Goal: Transaction & Acquisition: Purchase product/service

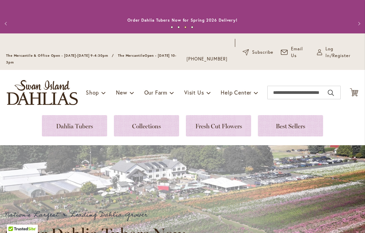
click at [73, 126] on link at bounding box center [74, 125] width 65 height 21
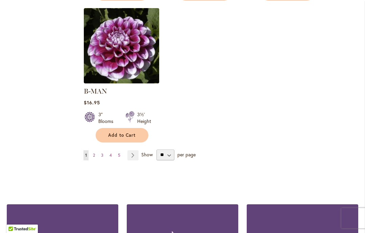
scroll to position [921, 0]
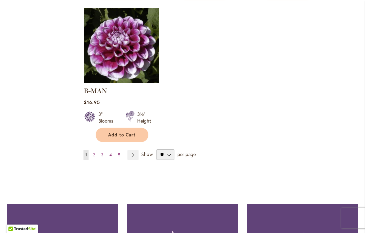
click at [96, 150] on link "Page 2" at bounding box center [93, 155] width 5 height 10
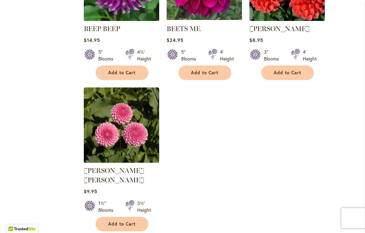
scroll to position [853, 0]
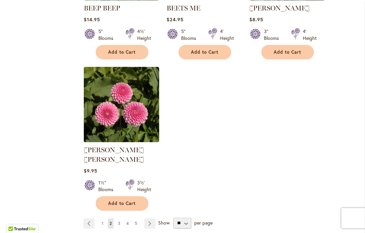
click at [121, 219] on link "Page 3" at bounding box center [119, 224] width 6 height 10
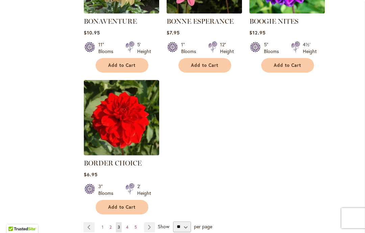
scroll to position [841, 0]
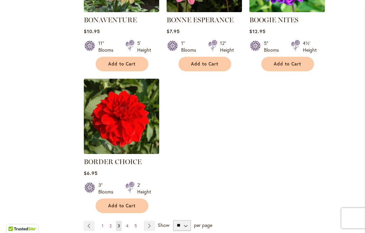
click at [130, 227] on link "Page 4" at bounding box center [128, 226] width 6 height 10
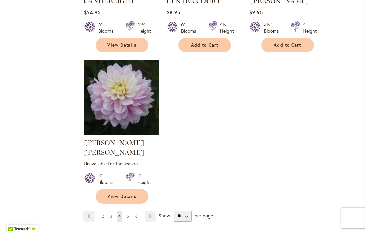
scroll to position [870, 0]
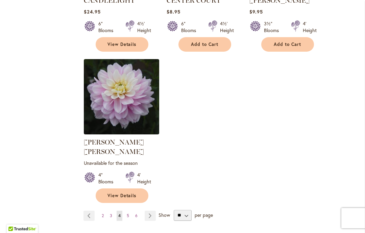
click at [130, 211] on link "Page 5" at bounding box center [128, 216] width 6 height 10
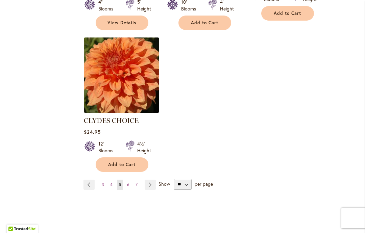
scroll to position [905, 0]
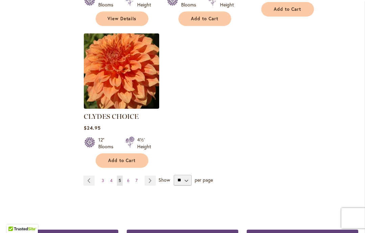
click at [130, 176] on link "Page 6" at bounding box center [129, 181] width 6 height 10
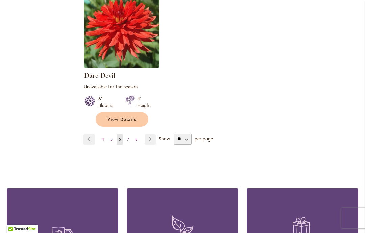
scroll to position [953, 0]
click at [130, 135] on link "Page 7" at bounding box center [128, 140] width 5 height 10
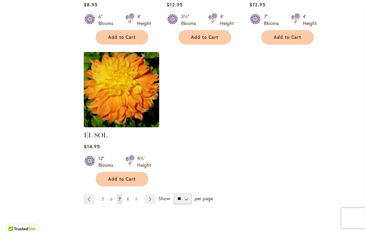
scroll to position [881, 0]
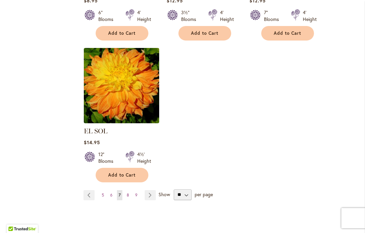
click at [130, 191] on link "Page 8" at bounding box center [128, 196] width 6 height 10
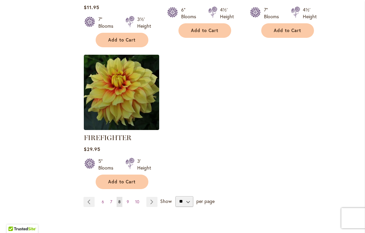
scroll to position [899, 0]
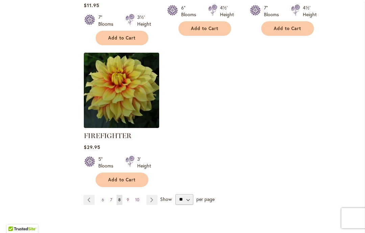
click at [129, 199] on link "Page 9" at bounding box center [128, 200] width 6 height 10
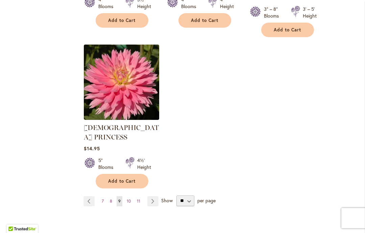
scroll to position [913, 0]
click at [131, 199] on span "10" at bounding box center [129, 201] width 4 height 5
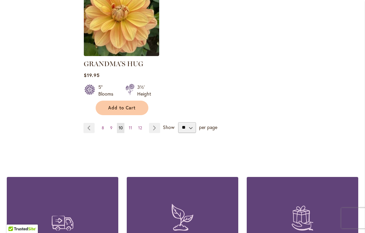
scroll to position [950, 0]
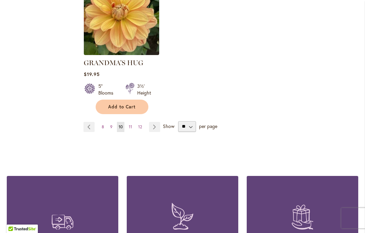
click at [133, 122] on link "Page 11" at bounding box center [130, 127] width 7 height 10
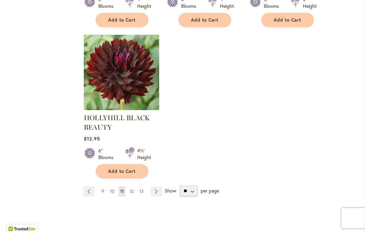
scroll to position [911, 0]
click at [134, 190] on span "12" at bounding box center [132, 191] width 4 height 5
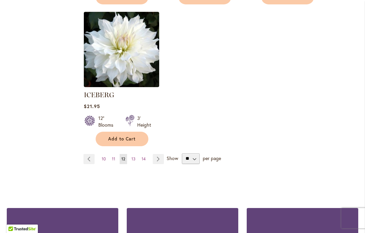
scroll to position [939, 0]
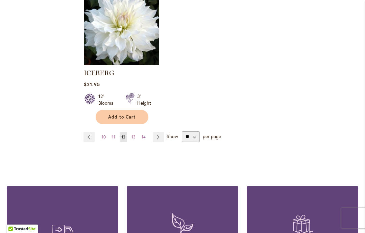
click at [136, 132] on link "Page 13" at bounding box center [133, 137] width 7 height 10
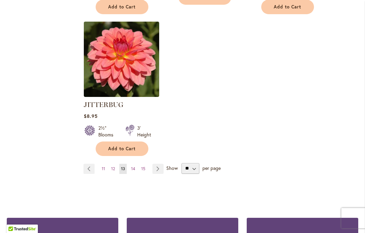
scroll to position [924, 0]
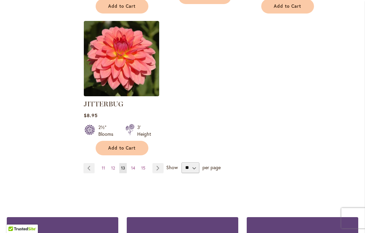
click at [133, 166] on span "14" at bounding box center [133, 168] width 4 height 5
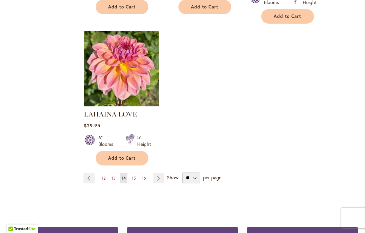
scroll to position [899, 0]
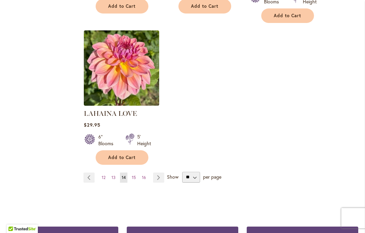
click at [136, 173] on link "Page 15" at bounding box center [133, 178] width 7 height 10
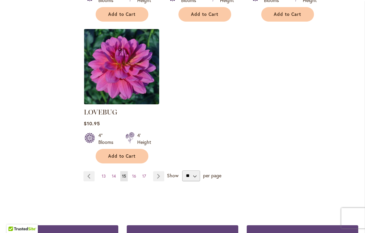
scroll to position [910, 0]
click at [136, 171] on link "Page 16" at bounding box center [134, 176] width 7 height 10
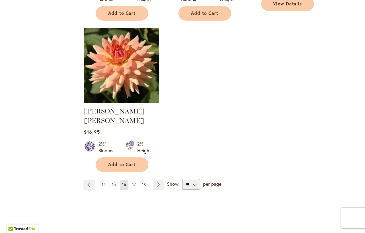
scroll to position [911, 0]
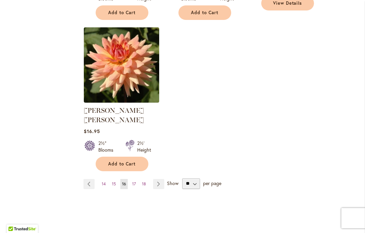
click at [136, 179] on link "Page 17" at bounding box center [134, 184] width 7 height 10
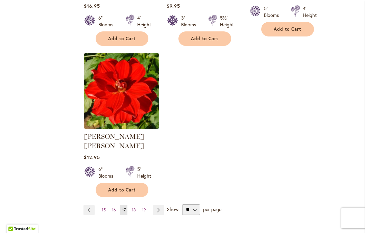
scroll to position [894, 0]
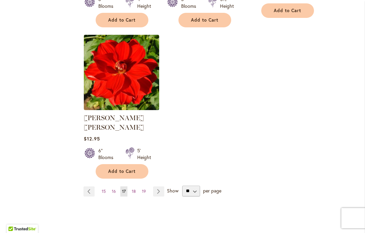
click at [136, 187] on link "Page 18" at bounding box center [133, 192] width 7 height 10
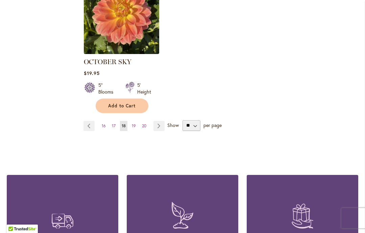
scroll to position [952, 0]
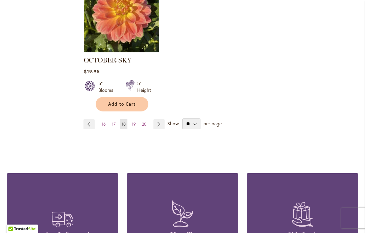
click at [137, 119] on link "Page 19" at bounding box center [133, 124] width 7 height 10
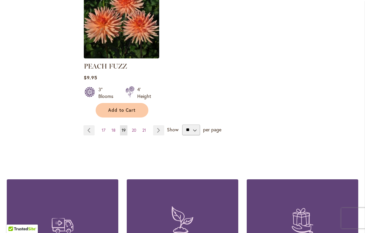
scroll to position [956, 0]
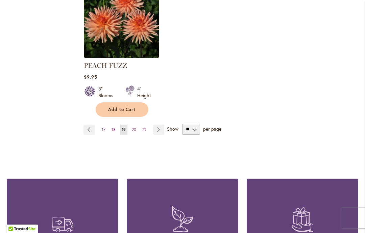
click at [135, 127] on span "20" at bounding box center [134, 129] width 4 height 5
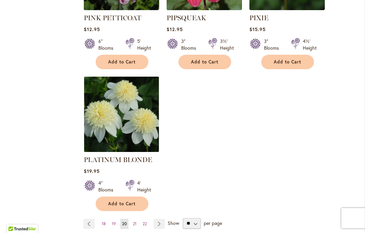
scroll to position [882, 0]
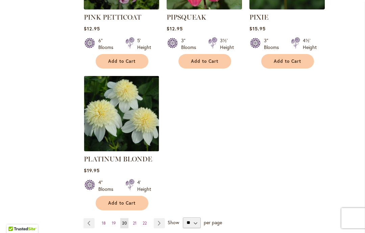
click at [137, 219] on link "Page 21" at bounding box center [134, 224] width 7 height 10
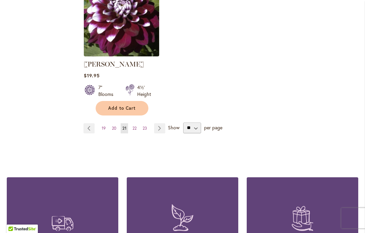
scroll to position [949, 0]
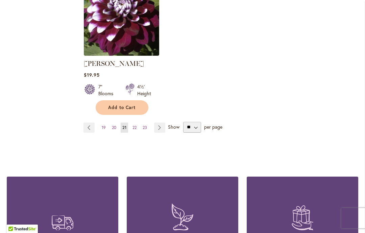
click at [138, 128] on link "Page 22" at bounding box center [134, 128] width 7 height 10
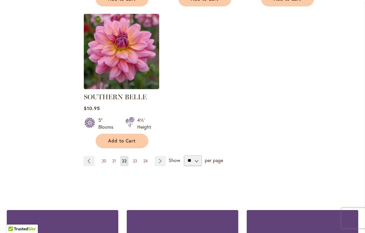
scroll to position [917, 0]
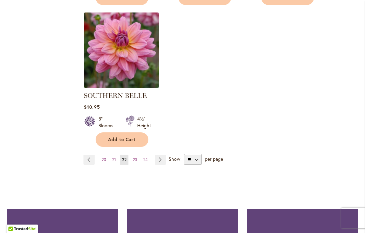
click at [137, 157] on span "23" at bounding box center [135, 159] width 4 height 5
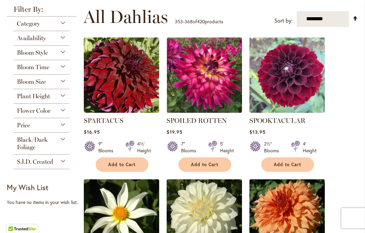
scroll to position [173, 0]
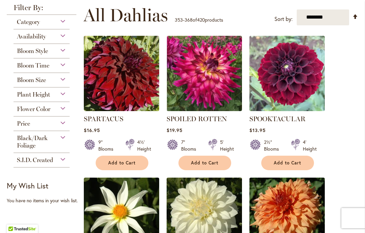
click at [133, 159] on button "Add to Cart" at bounding box center [122, 163] width 53 height 15
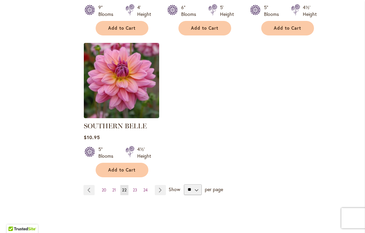
scroll to position [887, 0]
click at [88, 185] on link "Page Previous" at bounding box center [89, 190] width 11 height 10
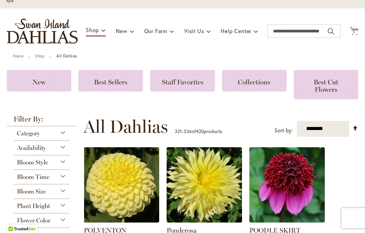
scroll to position [42, 0]
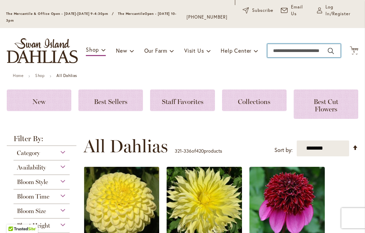
click at [278, 48] on input "Search" at bounding box center [304, 51] width 73 height 14
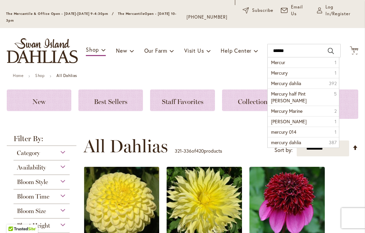
click at [284, 71] on span "Mercury" at bounding box center [279, 73] width 17 height 6
type input "*******"
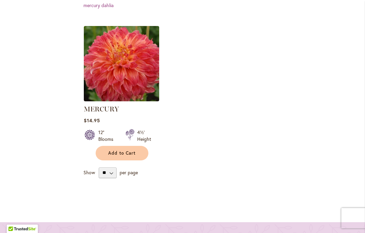
scroll to position [218, 0]
click at [130, 149] on button "Add to Cart" at bounding box center [122, 153] width 53 height 15
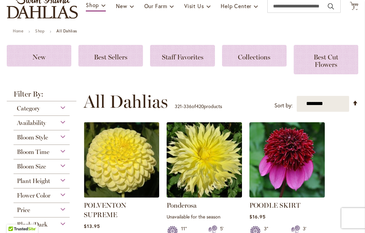
scroll to position [69, 0]
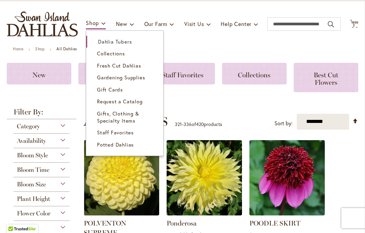
click at [131, 37] on link "Dahlia Tubers" at bounding box center [124, 42] width 77 height 12
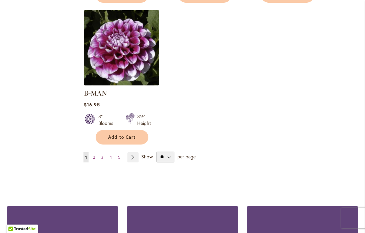
scroll to position [920, 0]
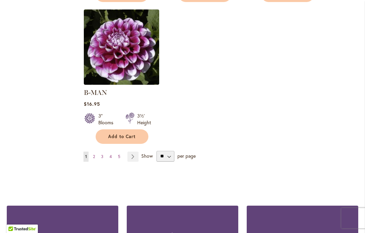
click at [96, 152] on link "Page 2" at bounding box center [93, 157] width 5 height 10
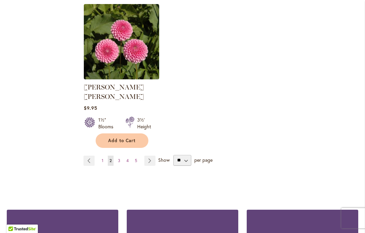
scroll to position [916, 0]
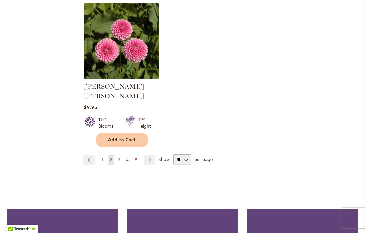
click at [123, 155] on ul "Page Previous Page 1 You're currently reading page 2 Page 3 Page 4 Page 5 Page …" at bounding box center [121, 160] width 75 height 10
click at [119, 158] on span "3" at bounding box center [119, 160] width 2 height 5
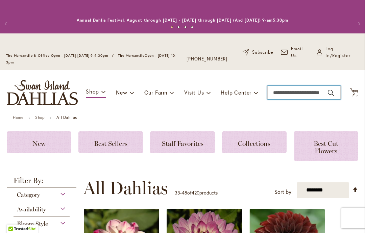
click at [280, 90] on input "Search" at bounding box center [304, 93] width 73 height 14
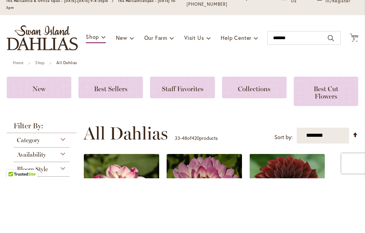
click at [331, 88] on button "Search" at bounding box center [331, 93] width 6 height 11
type input "*******"
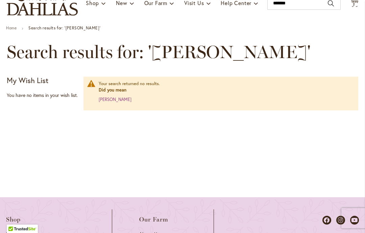
scroll to position [90, 0]
click at [110, 98] on link "einstein" at bounding box center [115, 99] width 33 height 6
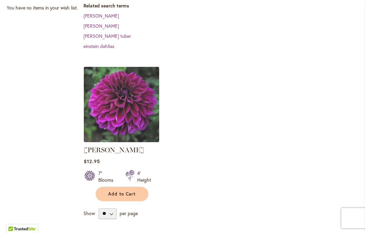
scroll to position [206, 0]
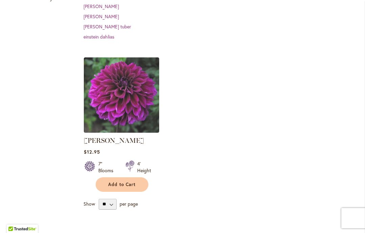
click at [133, 182] on span "Add to Cart" at bounding box center [122, 185] width 28 height 6
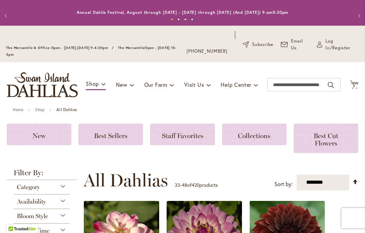
scroll to position [9, 0]
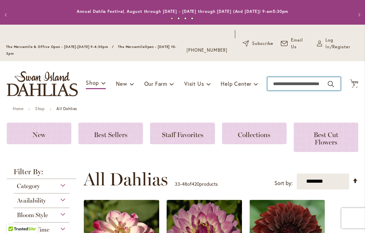
click at [281, 82] on input "Search" at bounding box center [304, 84] width 73 height 14
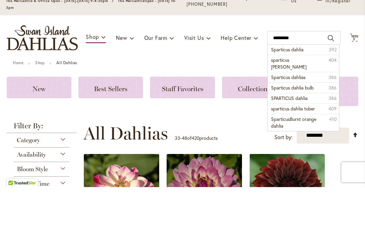
click at [303, 92] on span "Sparticus dahlia" at bounding box center [287, 95] width 32 height 6
type input "**********"
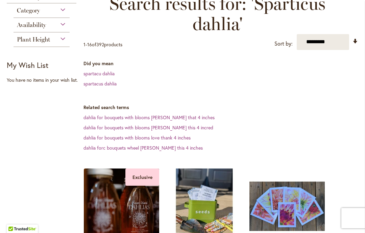
scroll to position [139, 0]
click at [105, 83] on link "spartacus dahlia" at bounding box center [100, 84] width 33 height 6
click at [111, 84] on link "spartacus dahlia" at bounding box center [100, 84] width 33 height 6
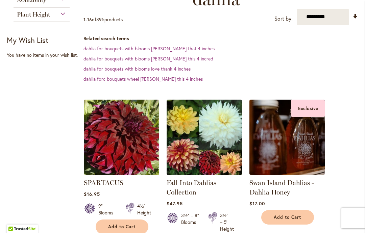
scroll to position [171, 0]
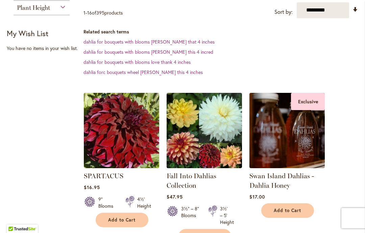
click at [122, 221] on span "Add to Cart" at bounding box center [122, 221] width 28 height 6
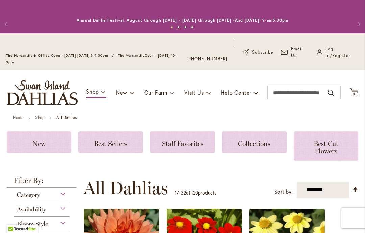
click at [336, 52] on span "Log In/Register" at bounding box center [343, 53] width 34 height 14
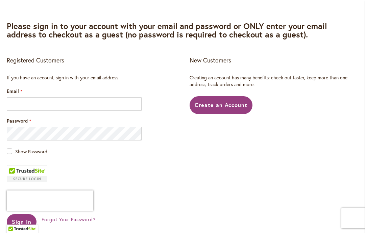
scroll to position [141, 0]
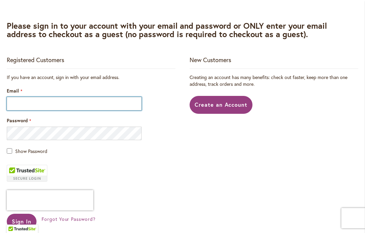
click at [15, 99] on input "Email" at bounding box center [74, 104] width 135 height 14
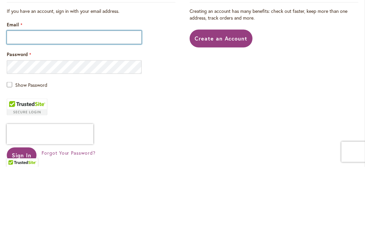
type input "**********"
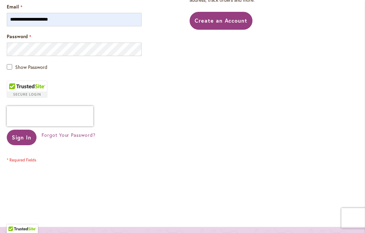
scroll to position [225, 0]
click at [23, 137] on span "Sign In" at bounding box center [22, 137] width 20 height 7
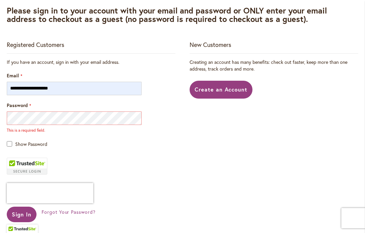
scroll to position [150, 0]
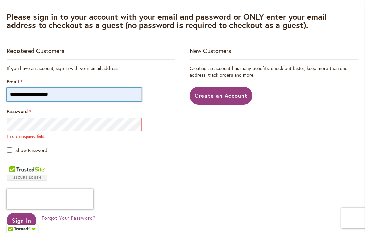
click at [61, 91] on input "**********" at bounding box center [74, 95] width 135 height 14
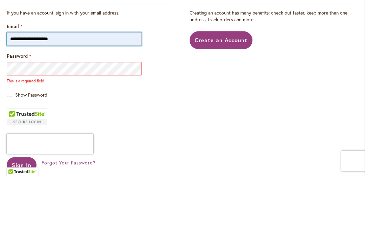
scroll to position [149, 0]
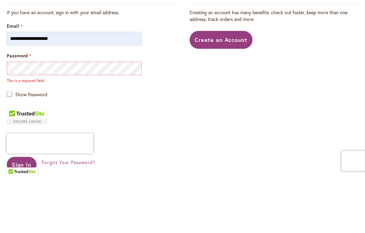
click at [222, 88] on link "Create an Account" at bounding box center [221, 97] width 63 height 18
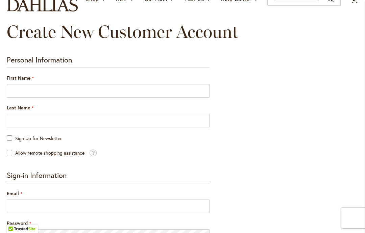
scroll to position [94, 0]
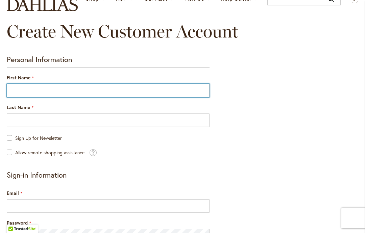
click at [17, 87] on input "First Name" at bounding box center [108, 91] width 203 height 14
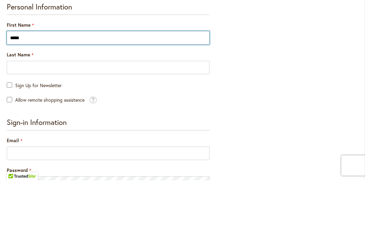
type input "*****"
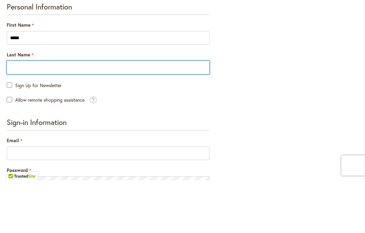
click at [15, 114] on input "Last Name" at bounding box center [108, 121] width 203 height 14
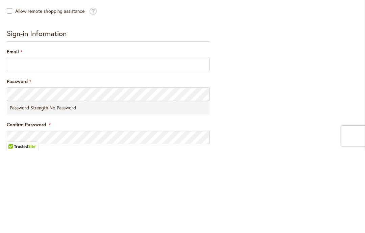
scroll to position [159, 0]
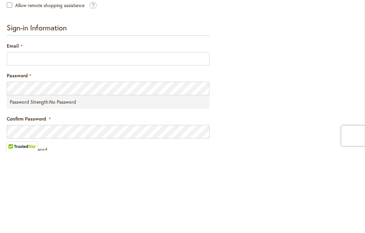
type input "*******"
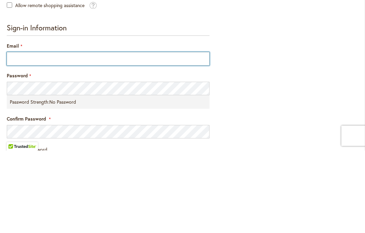
click at [19, 135] on input "Email" at bounding box center [108, 142] width 203 height 14
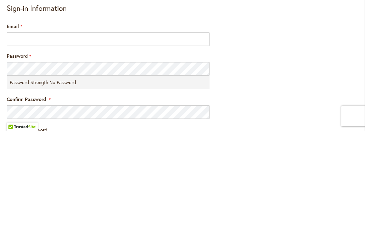
type input "**********"
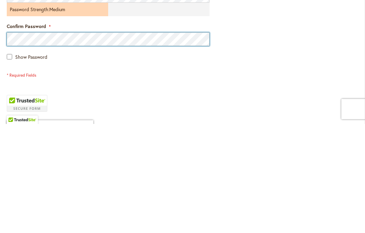
scroll to position [226, 0]
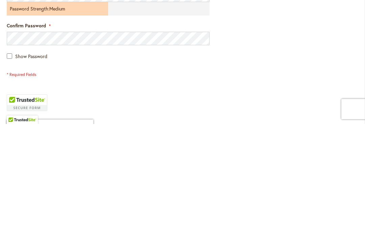
click at [41, 162] on span "Show Password" at bounding box center [31, 165] width 32 height 6
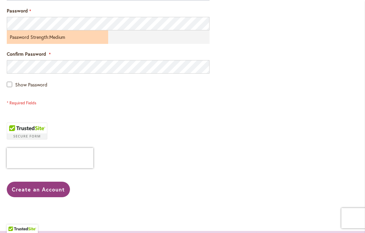
scroll to position [308, 0]
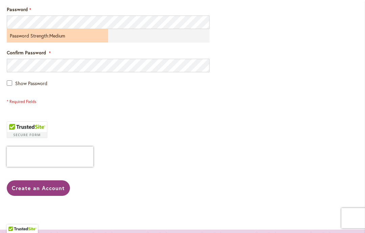
click at [46, 181] on button "Create an Account" at bounding box center [38, 189] width 63 height 16
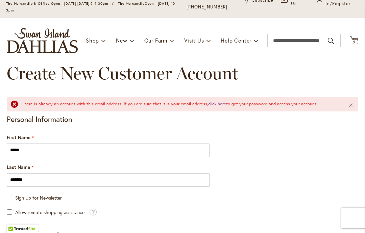
scroll to position [52, 0]
click at [218, 103] on link "click here" at bounding box center [217, 104] width 18 height 6
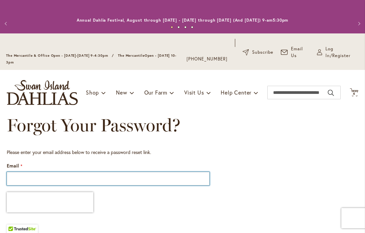
click at [16, 181] on input "Email" at bounding box center [108, 179] width 203 height 14
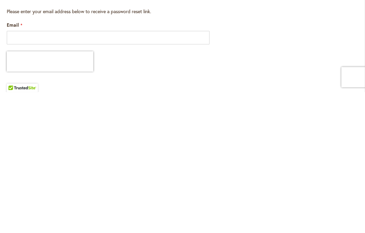
type input "**********"
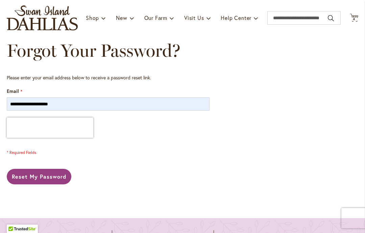
scroll to position [75, 0]
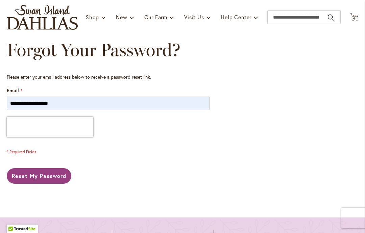
click at [48, 172] on button "Reset My Password" at bounding box center [39, 177] width 65 height 16
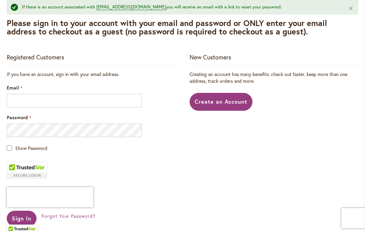
scroll to position [163, 0]
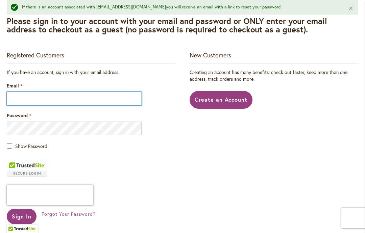
click at [56, 94] on input "Email" at bounding box center [74, 99] width 135 height 14
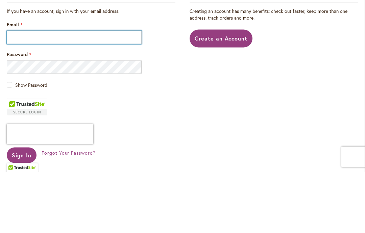
type input "**********"
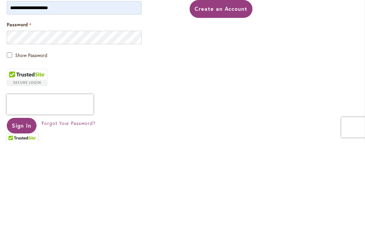
click at [36, 143] on span "Show Password" at bounding box center [31, 146] width 32 height 6
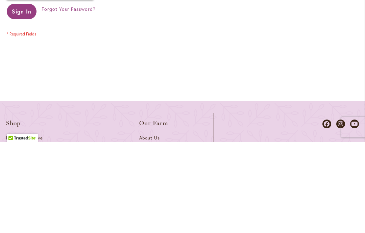
scroll to position [278, 0]
click at [26, 98] on span "Sign In" at bounding box center [22, 101] width 20 height 7
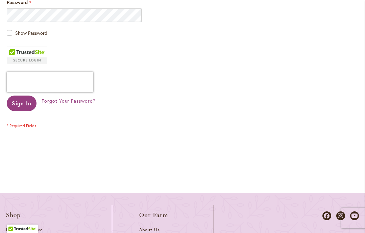
scroll to position [260, 0]
click at [23, 99] on span "Sign In" at bounding box center [22, 102] width 20 height 7
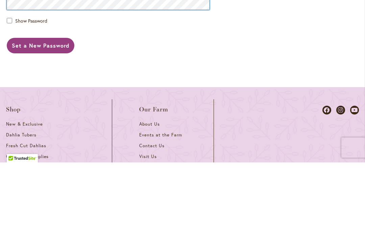
scroll to position [133, 0]
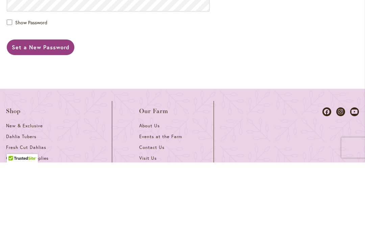
click at [53, 114] on span "Set a New Password" at bounding box center [41, 117] width 58 height 7
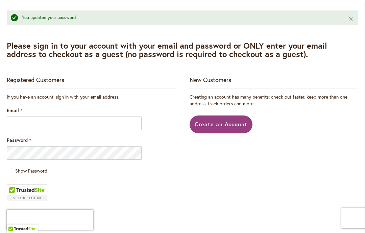
scroll to position [143, 0]
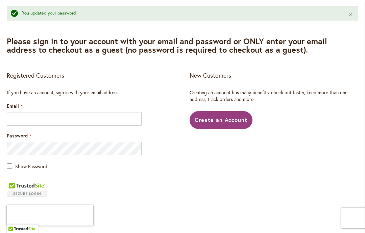
click at [16, 118] on input "Email" at bounding box center [74, 119] width 135 height 14
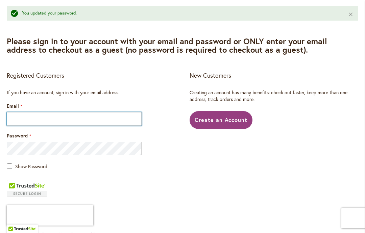
type input "**********"
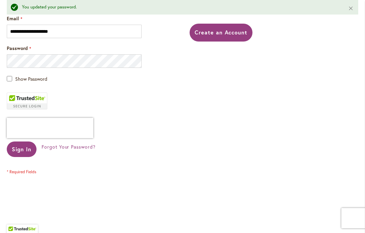
scroll to position [231, 0]
click at [23, 148] on span "Sign In" at bounding box center [22, 149] width 20 height 7
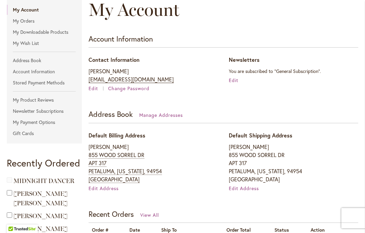
scroll to position [116, 0]
click at [31, 26] on link "My Orders" at bounding box center [44, 21] width 75 height 10
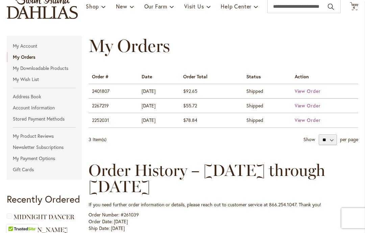
scroll to position [80, 0]
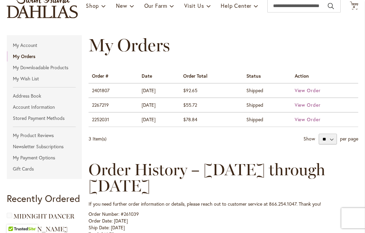
click at [310, 94] on span "View Order" at bounding box center [308, 90] width 26 height 6
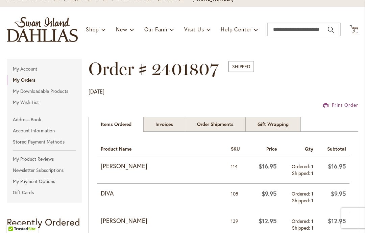
scroll to position [56, 0]
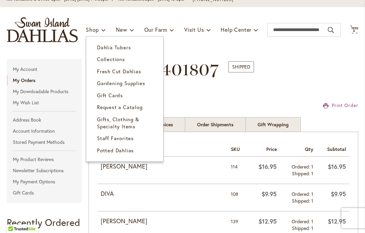
click at [130, 51] on span "Dahlia Tubers" at bounding box center [114, 47] width 34 height 7
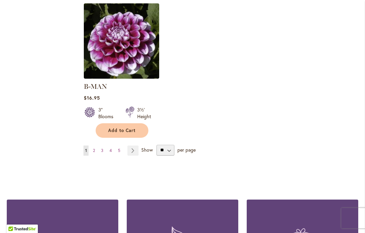
scroll to position [918, 0]
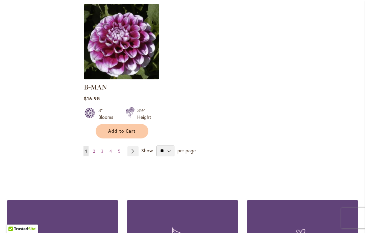
click at [93, 147] on link "Page 2" at bounding box center [93, 152] width 5 height 10
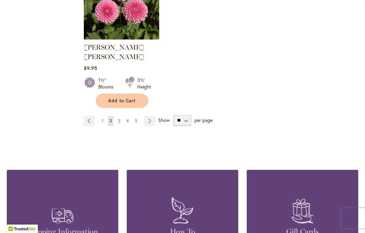
scroll to position [951, 0]
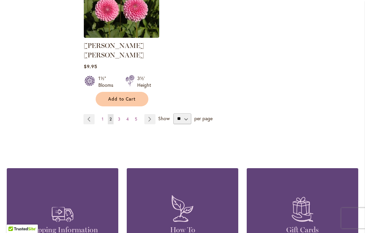
click at [122, 114] on link "Page 3" at bounding box center [119, 119] width 6 height 10
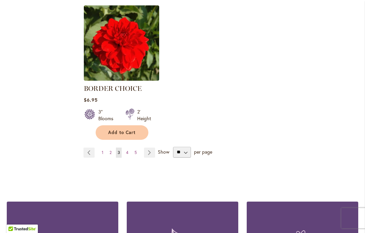
scroll to position [910, 0]
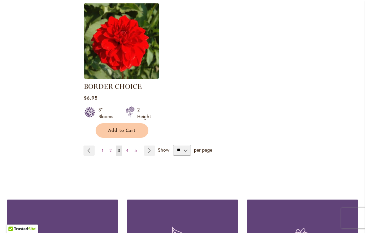
click at [130, 153] on link "Page 4" at bounding box center [128, 151] width 6 height 10
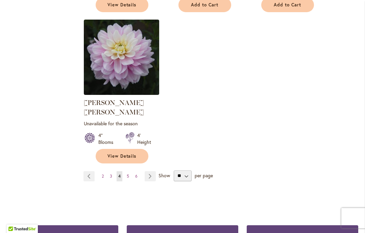
scroll to position [905, 0]
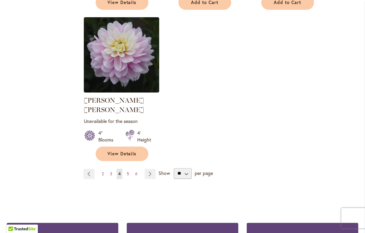
click at [130, 169] on link "Page 5" at bounding box center [128, 174] width 6 height 10
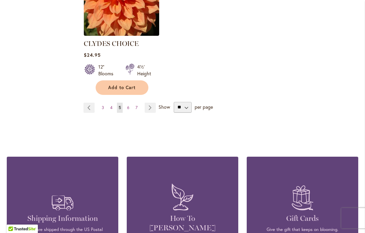
scroll to position [972, 0]
click at [128, 105] on span "6" at bounding box center [128, 107] width 2 height 5
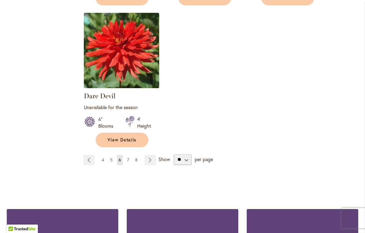
scroll to position [927, 0]
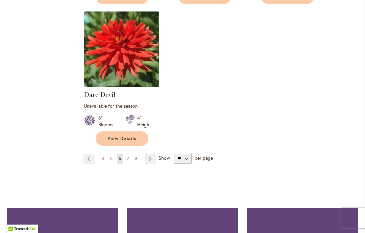
click at [129, 154] on link "Page 7" at bounding box center [128, 159] width 5 height 10
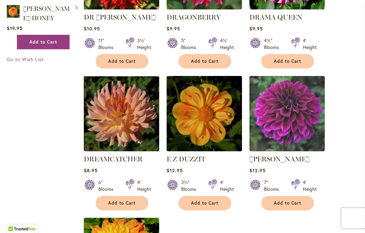
scroll to position [705, 0]
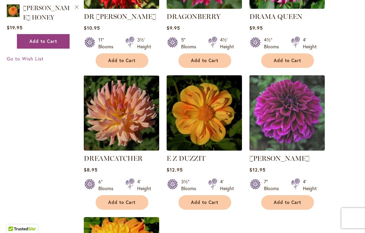
click at [287, 196] on button "Add to Cart" at bounding box center [288, 203] width 53 height 15
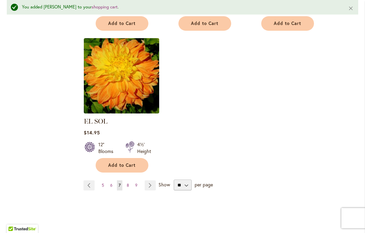
scroll to position [902, 0]
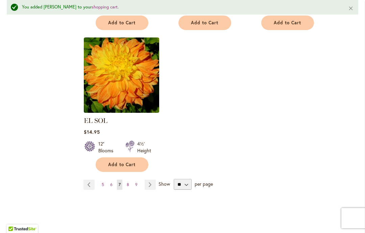
click at [128, 182] on span "8" at bounding box center [128, 184] width 2 height 5
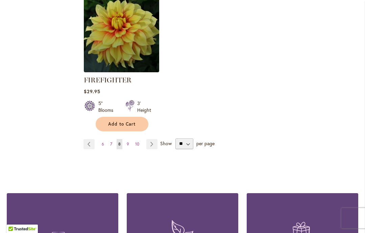
scroll to position [953, 0]
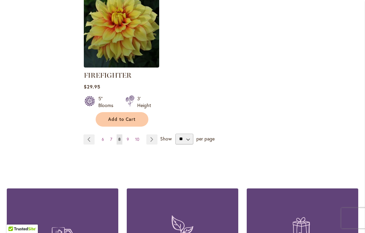
click at [130, 143] on link "Page 9" at bounding box center [128, 140] width 6 height 10
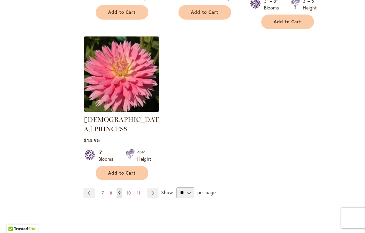
scroll to position [915, 0]
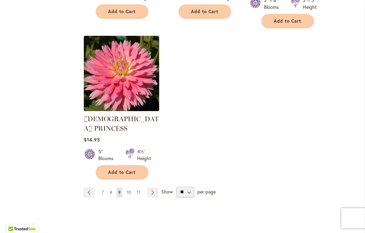
click at [131, 190] on span "10" at bounding box center [129, 192] width 4 height 5
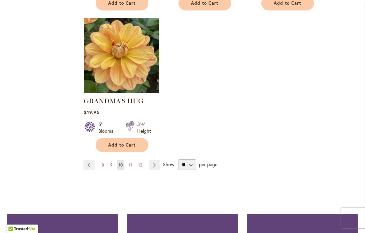
scroll to position [906, 0]
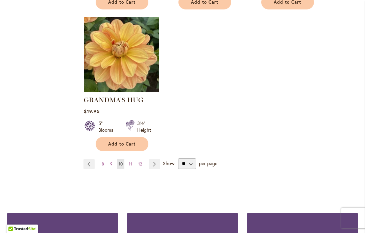
click at [133, 159] on link "Page 11" at bounding box center [130, 164] width 7 height 10
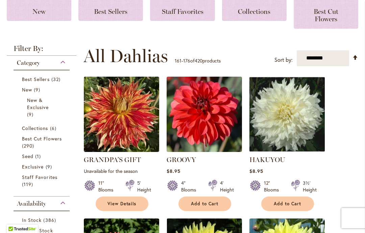
scroll to position [126, 0]
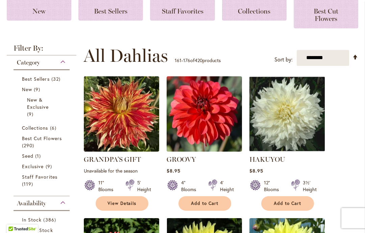
click at [291, 206] on button "Add to Cart" at bounding box center [288, 204] width 53 height 15
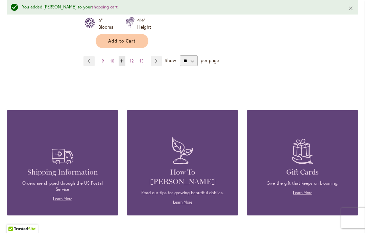
scroll to position [1042, 0]
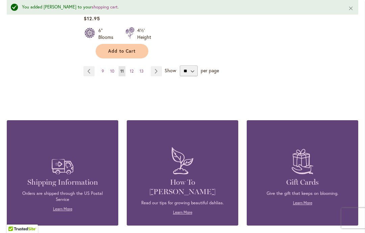
click at [132, 75] on link "Page 12" at bounding box center [131, 71] width 7 height 10
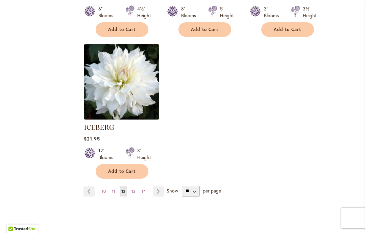
scroll to position [881, 0]
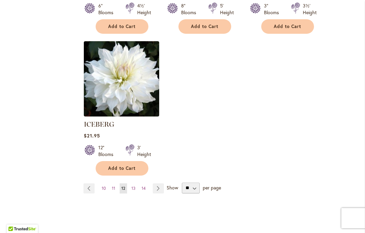
click at [137, 184] on link "Page 13" at bounding box center [133, 189] width 7 height 10
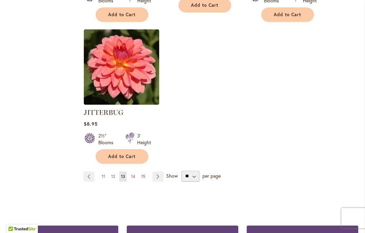
scroll to position [910, 0]
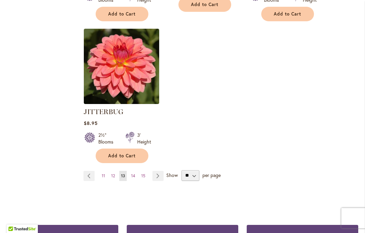
click at [135, 171] on link "Page 14" at bounding box center [133, 176] width 7 height 10
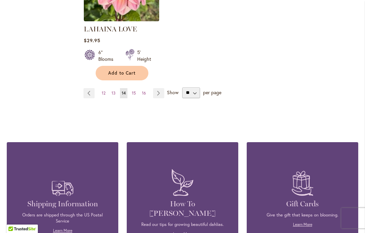
scroll to position [977, 0]
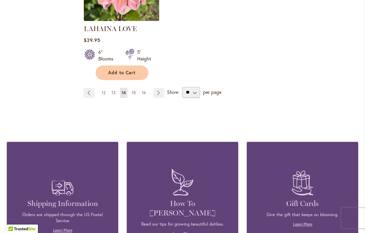
click at [134, 90] on span "15" at bounding box center [134, 92] width 4 height 5
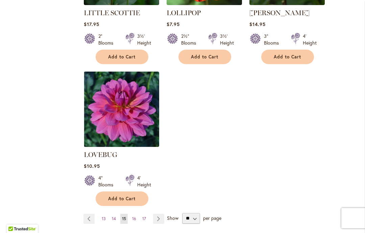
scroll to position [860, 0]
click at [137, 214] on link "Page 16" at bounding box center [134, 219] width 7 height 10
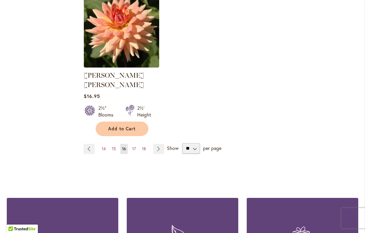
scroll to position [940, 0]
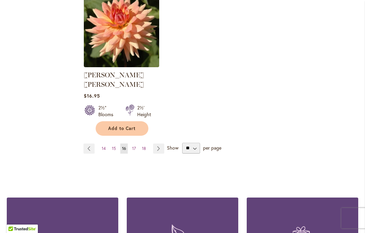
click at [136, 144] on link "Page 17" at bounding box center [134, 149] width 7 height 10
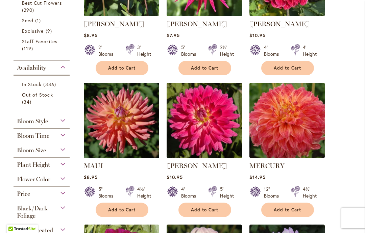
scroll to position [262, 0]
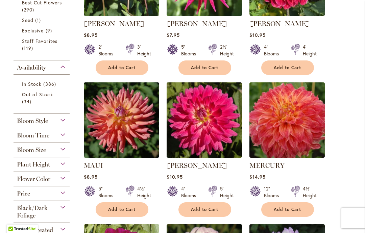
click at [287, 213] on span "Add to Cart" at bounding box center [288, 210] width 28 height 6
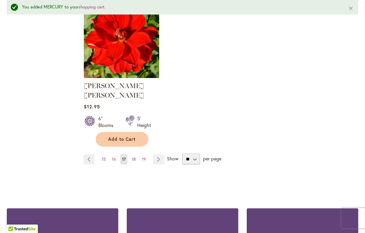
scroll to position [938, 0]
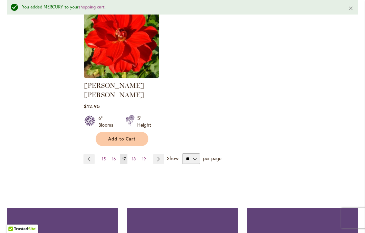
click at [137, 154] on link "Page 18" at bounding box center [133, 159] width 7 height 10
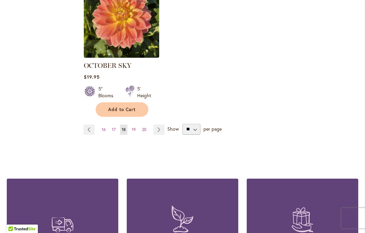
scroll to position [940, 0]
click at [137, 125] on link "Page 19" at bounding box center [133, 130] width 7 height 10
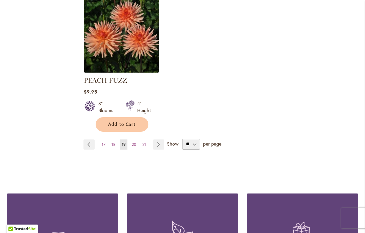
scroll to position [937, 0]
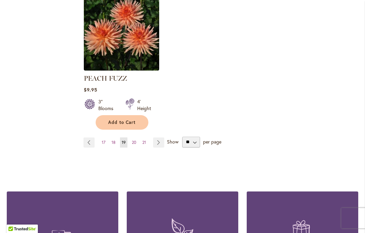
click at [137, 138] on link "Page 20" at bounding box center [134, 143] width 8 height 10
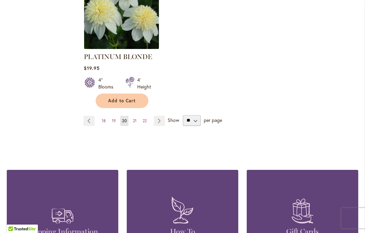
scroll to position [978, 0]
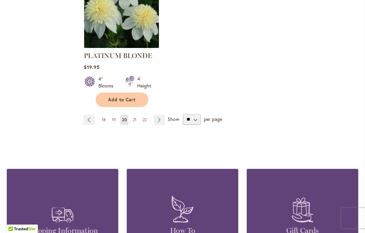
click at [147, 115] on link "Page 22" at bounding box center [144, 120] width 7 height 10
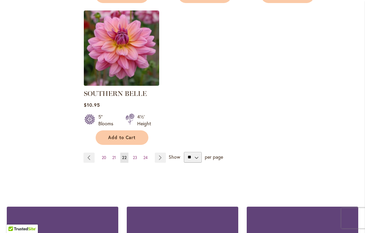
scroll to position [913, 0]
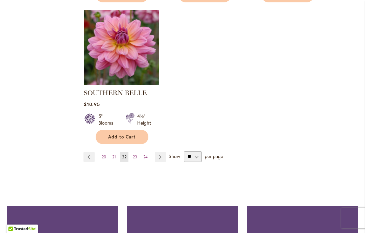
click at [138, 153] on link "Page 23" at bounding box center [135, 157] width 8 height 10
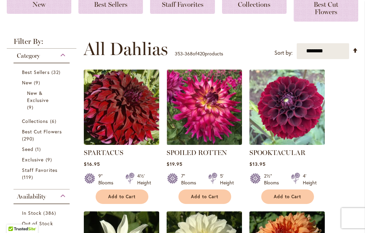
scroll to position [133, 0]
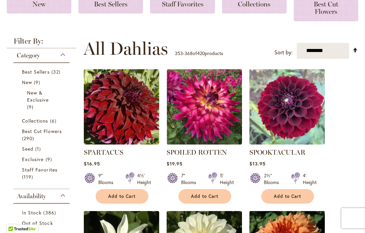
click at [128, 199] on button "Add to Cart" at bounding box center [122, 197] width 53 height 15
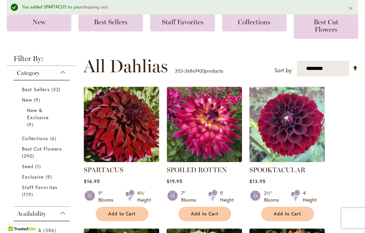
click at [133, 217] on span "Add to Cart" at bounding box center [122, 214] width 28 height 6
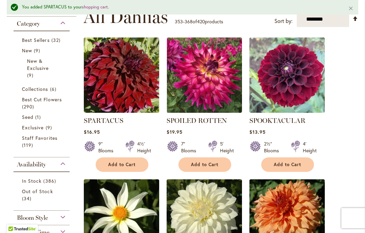
scroll to position [183, 0]
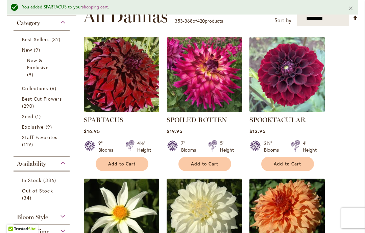
click at [130, 167] on span "Add to Cart" at bounding box center [122, 164] width 28 height 6
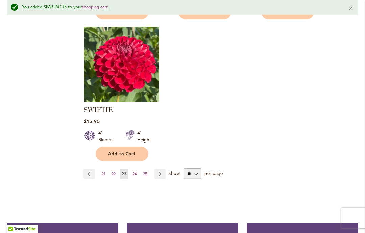
scroll to position [914, 0]
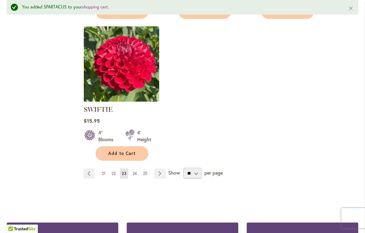
click at [149, 179] on link "Page 25" at bounding box center [145, 174] width 8 height 10
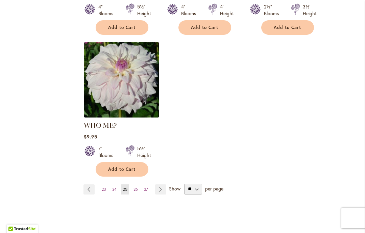
scroll to position [880, 0]
click at [139, 184] on link "Page 26" at bounding box center [136, 189] width 8 height 10
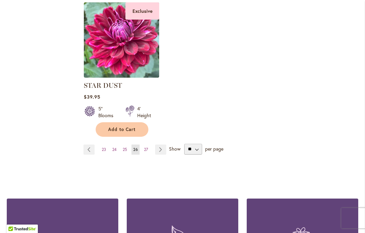
scroll to position [912, 0]
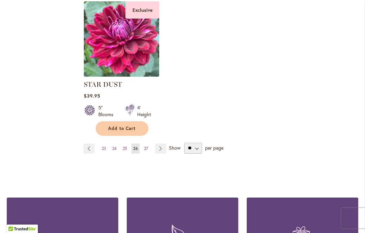
click at [150, 153] on link "Page 27" at bounding box center [145, 149] width 7 height 10
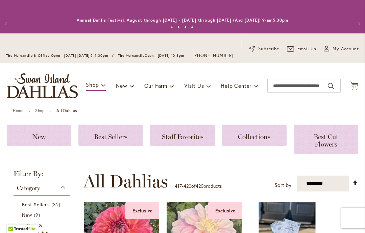
click at [351, 52] on span "My Account" at bounding box center [346, 49] width 26 height 7
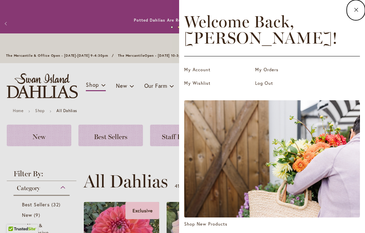
click at [276, 68] on link "My Orders" at bounding box center [289, 70] width 68 height 7
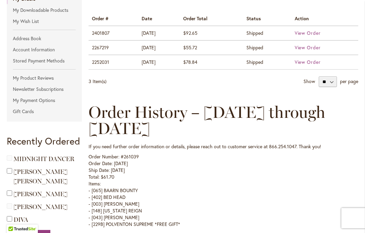
scroll to position [117, 0]
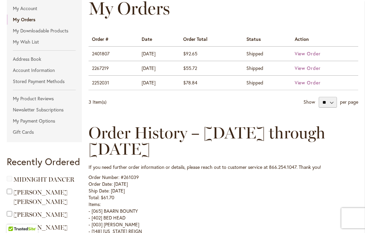
click at [151, 74] on td "10/1/21" at bounding box center [159, 68] width 42 height 15
click at [317, 71] on span "View Order" at bounding box center [308, 68] width 26 height 6
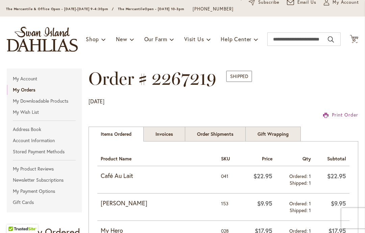
scroll to position [39, 0]
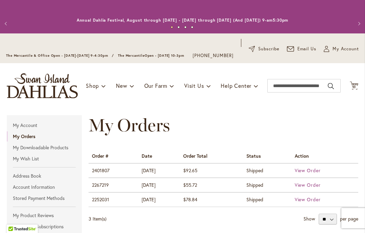
click at [310, 203] on span "View Order" at bounding box center [308, 200] width 26 height 6
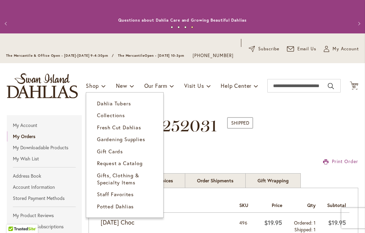
click at [130, 107] on span "Dahlia Tubers" at bounding box center [114, 103] width 34 height 7
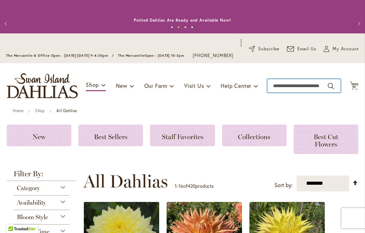
click at [276, 88] on input "Search" at bounding box center [304, 86] width 73 height 14
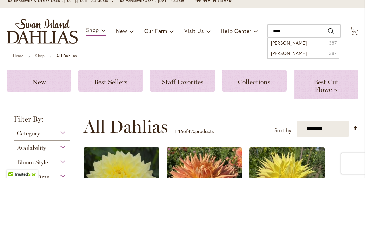
click at [293, 105] on span "eistien dahlia" at bounding box center [289, 108] width 36 height 6
type input "**********"
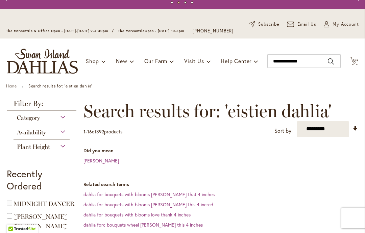
scroll to position [24, 0]
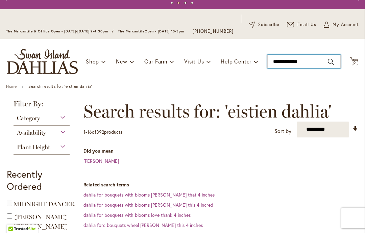
click at [311, 65] on input "**********" at bounding box center [304, 62] width 73 height 14
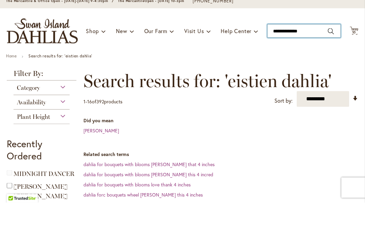
click at [308, 55] on input "**********" at bounding box center [304, 62] width 73 height 14
type input "*"
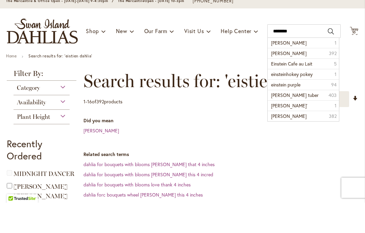
click at [287, 79] on li "Einstein dahlia 392" at bounding box center [303, 84] width 71 height 10
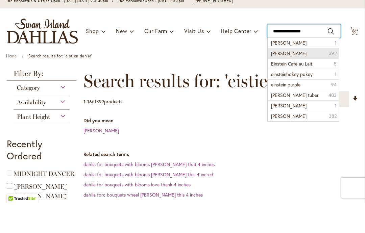
type input "**********"
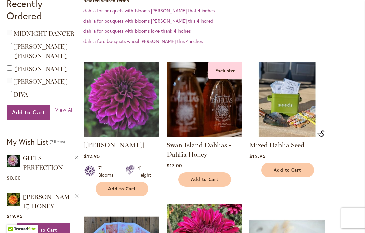
scroll to position [196, 0]
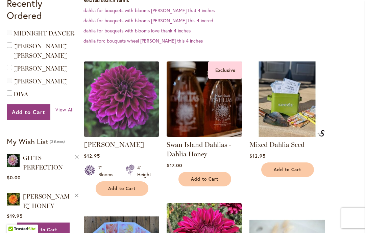
click at [127, 182] on button "Add to Cart" at bounding box center [122, 189] width 53 height 15
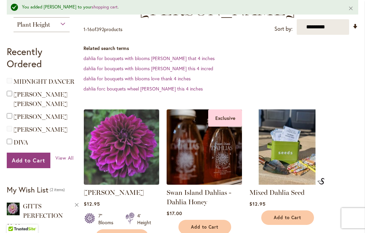
scroll to position [165, 0]
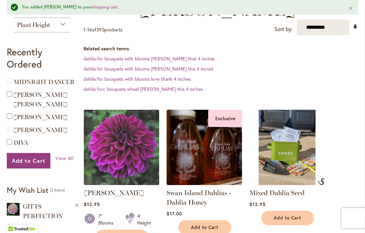
click at [94, 5] on link "shopping cart" at bounding box center [105, 7] width 26 height 6
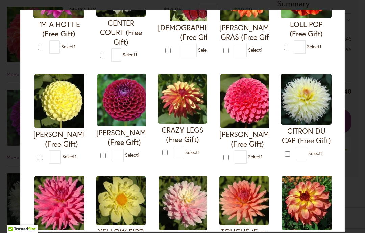
scroll to position [117, 0]
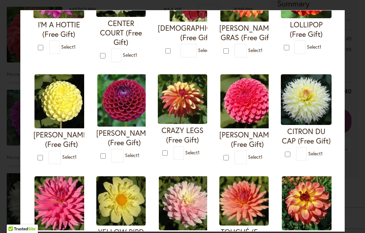
click at [123, 96] on img at bounding box center [124, 100] width 54 height 52
type input "*"
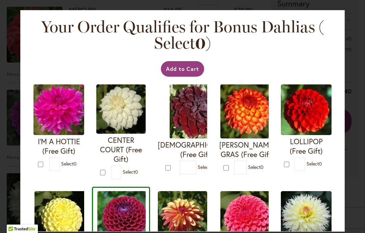
scroll to position [0, 0]
click at [195, 66] on button "Add to Cart" at bounding box center [183, 69] width 44 height 16
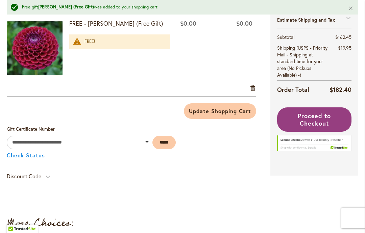
scroll to position [500, 0]
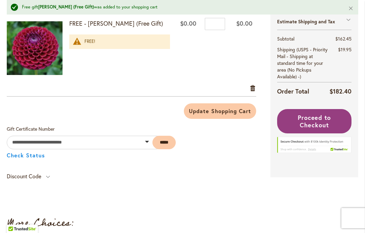
click at [230, 115] on span "Update Shopping Cart" at bounding box center [220, 111] width 62 height 7
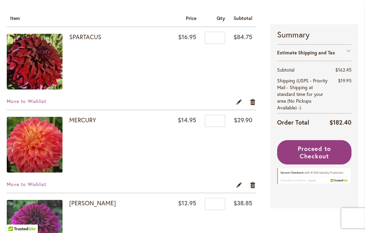
scroll to position [121, 0]
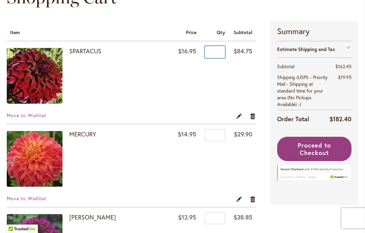
click at [216, 57] on input "*" at bounding box center [215, 52] width 20 height 12
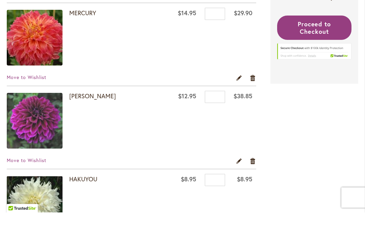
scroll to position [222, 0]
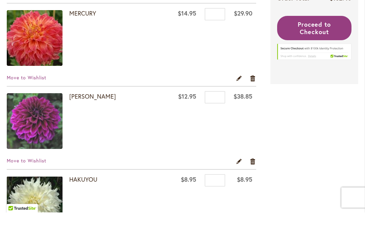
type input "*"
click at [219, 29] on input "*" at bounding box center [215, 35] width 20 height 12
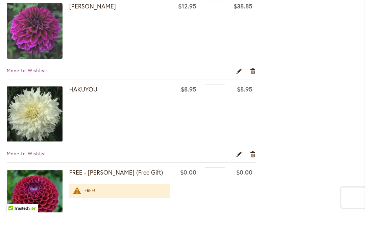
scroll to position [310, 0]
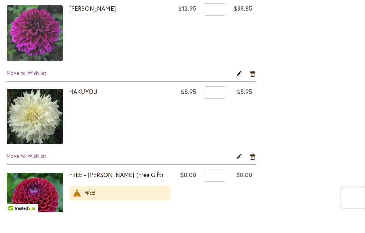
type input "*"
click at [218, 24] on input "*" at bounding box center [215, 30] width 20 height 12
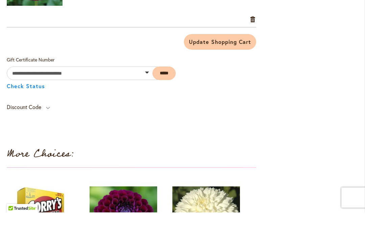
scroll to position [543, 0]
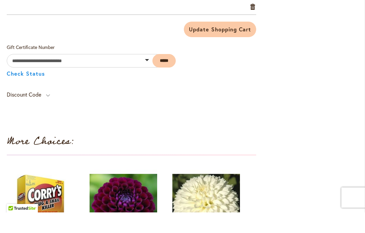
type input "*"
click at [229, 46] on span "Update Shopping Cart" at bounding box center [220, 49] width 62 height 7
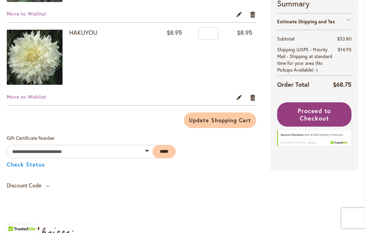
scroll to position [390, 0]
click at [326, 122] on span "Proceed to Checkout" at bounding box center [315, 115] width 34 height 16
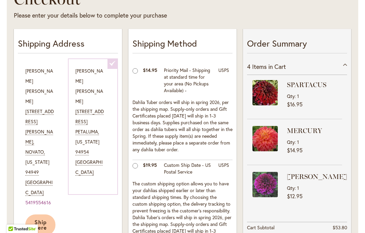
scroll to position [137, 0]
click at [113, 65] on div "[PERSON_NAME] [STREET_ADDRESS][US_STATE] Edit" at bounding box center [93, 126] width 50 height 137
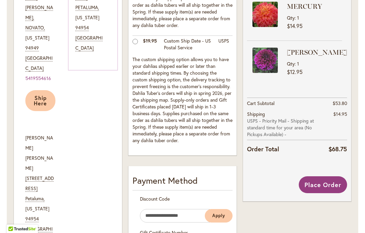
scroll to position [270, 0]
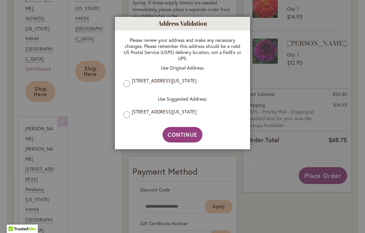
click at [184, 136] on span "Continue" at bounding box center [183, 134] width 30 height 7
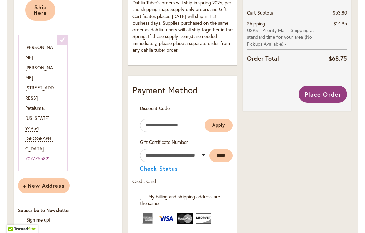
scroll to position [352, 0]
click at [325, 92] on span "Place Order" at bounding box center [323, 95] width 37 height 8
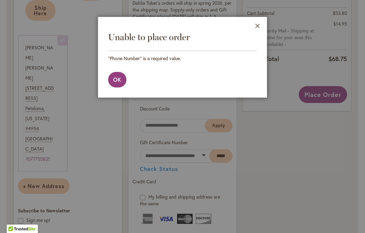
click at [115, 79] on span "OK" at bounding box center [117, 79] width 8 height 7
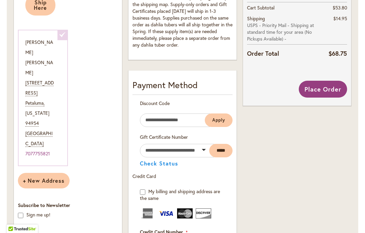
scroll to position [350, 0]
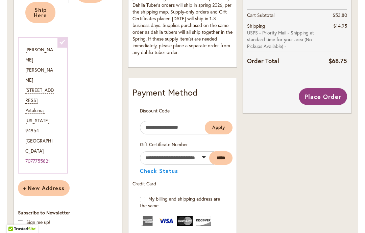
click at [48, 158] on link "7077755821" at bounding box center [37, 161] width 25 height 6
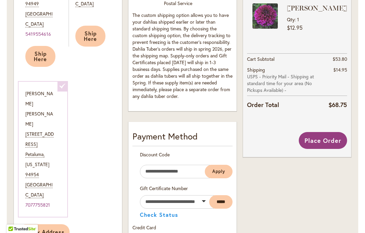
scroll to position [298, 0]
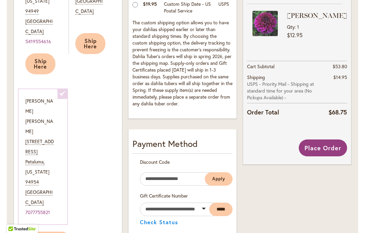
click at [329, 142] on button "Place Order" at bounding box center [323, 148] width 48 height 17
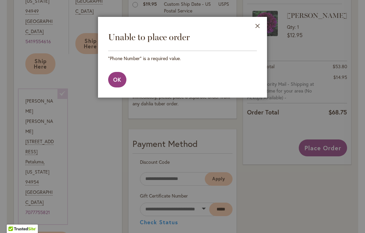
click at [117, 75] on button "OK" at bounding box center [117, 80] width 18 height 16
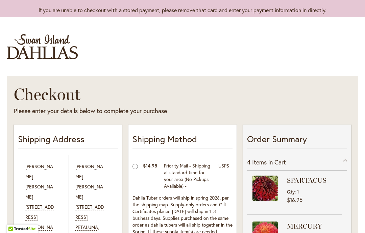
scroll to position [41, 0]
